Goal: Check status: Check status

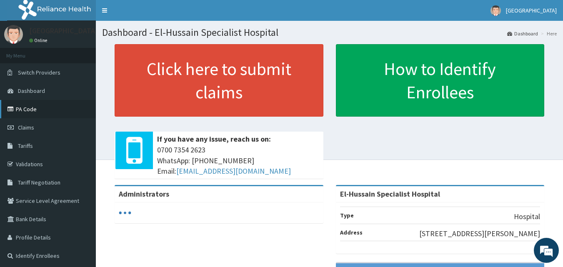
click at [53, 110] on link "PA Code" at bounding box center [48, 109] width 96 height 18
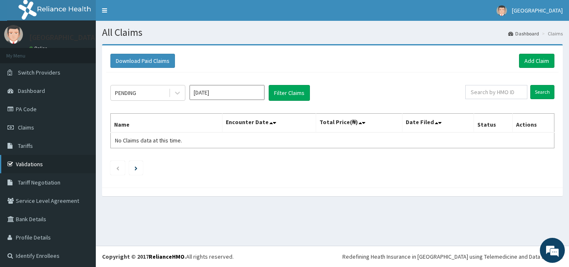
click at [40, 165] on link "Validations" at bounding box center [48, 164] width 96 height 18
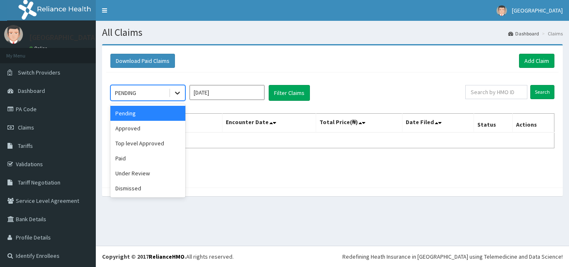
click at [177, 90] on icon at bounding box center [177, 93] width 8 height 8
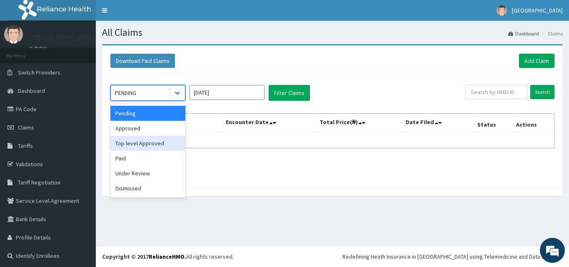
click at [156, 146] on div "Top level Approved" at bounding box center [147, 143] width 75 height 15
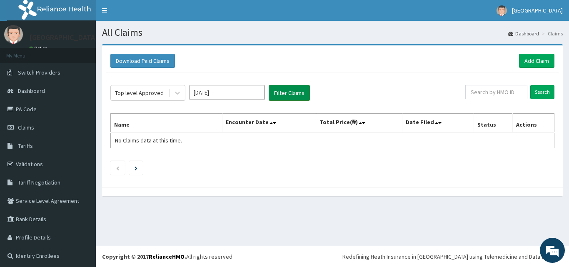
click at [286, 89] on button "Filter Claims" at bounding box center [289, 93] width 41 height 16
click at [285, 89] on button "Filter Claims" at bounding box center [289, 93] width 41 height 16
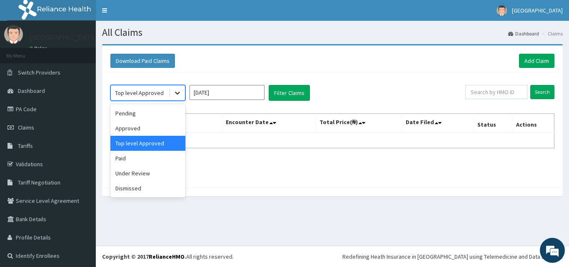
click at [172, 95] on div at bounding box center [177, 92] width 15 height 15
click at [137, 160] on div "Paid" at bounding box center [147, 158] width 75 height 15
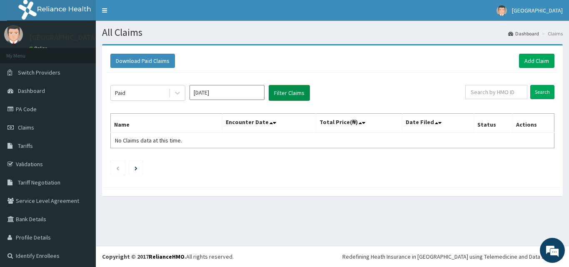
click at [273, 92] on button "Filter Claims" at bounding box center [289, 93] width 41 height 16
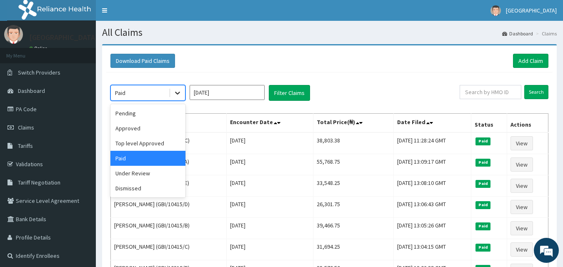
click at [179, 96] on icon at bounding box center [177, 93] width 8 height 8
click at [155, 137] on div "Top level Approved" at bounding box center [147, 143] width 75 height 15
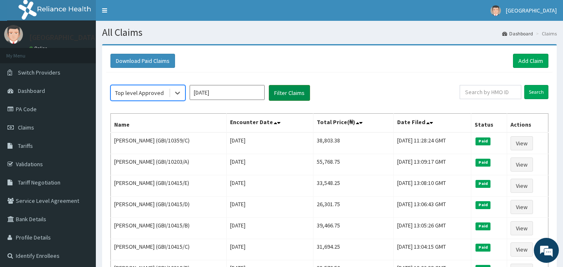
click at [280, 96] on button "Filter Claims" at bounding box center [289, 93] width 41 height 16
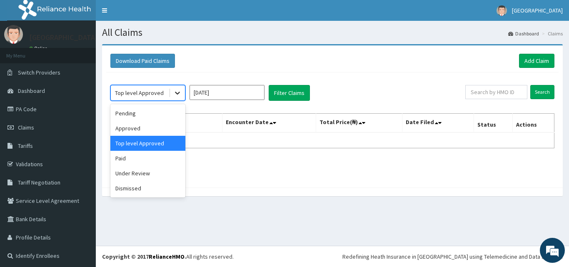
click at [172, 94] on div at bounding box center [177, 92] width 15 height 15
click at [121, 159] on div "Paid" at bounding box center [147, 158] width 75 height 15
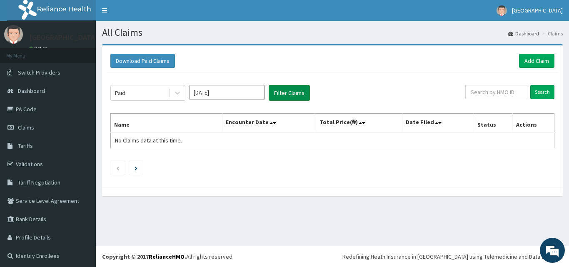
click at [298, 92] on button "Filter Claims" at bounding box center [289, 93] width 41 height 16
